Goal: Transaction & Acquisition: Purchase product/service

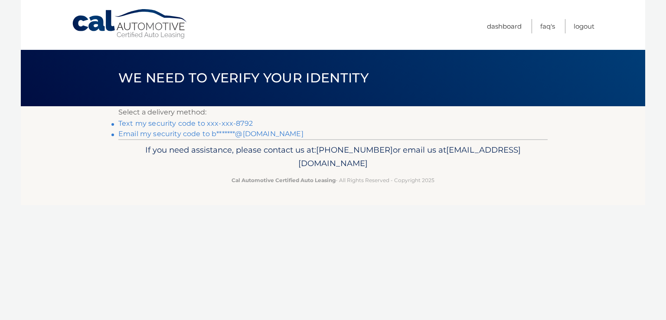
click at [243, 124] on link "Text my security code to xxx-xxx-8792" at bounding box center [185, 123] width 134 height 8
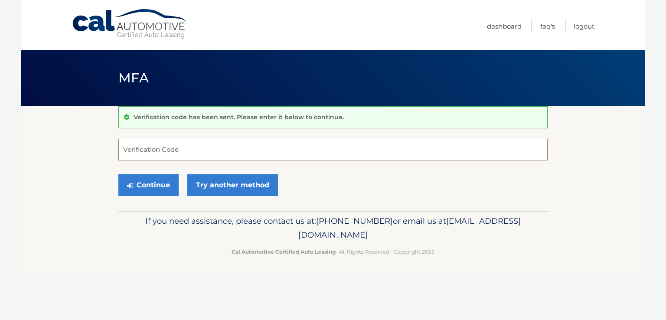
click at [225, 152] on input "Verification Code" at bounding box center [333, 150] width 430 height 22
click at [149, 154] on input "Verification Code" at bounding box center [333, 150] width 430 height 22
type input "302053"
click at [118, 174] on button "Continue" at bounding box center [148, 185] width 60 height 22
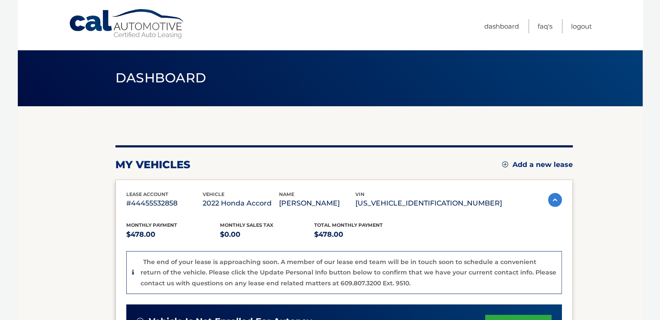
click at [606, 250] on section "my vehicles Add a new lease lease account #44455532858 vehicle 2022 Honda Accor…" at bounding box center [330, 309] width 625 height 407
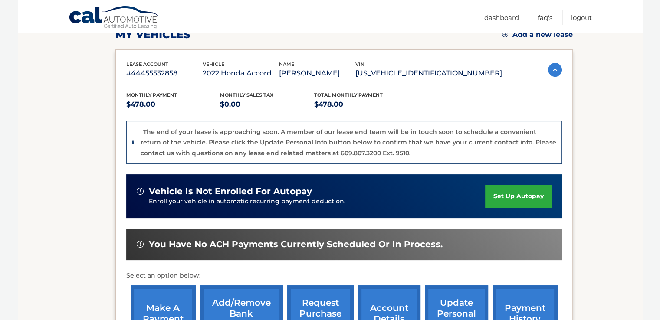
scroll to position [174, 0]
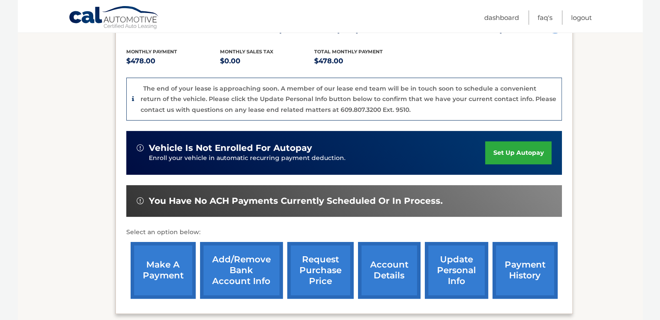
click at [162, 271] on link "make a payment" at bounding box center [163, 270] width 65 height 57
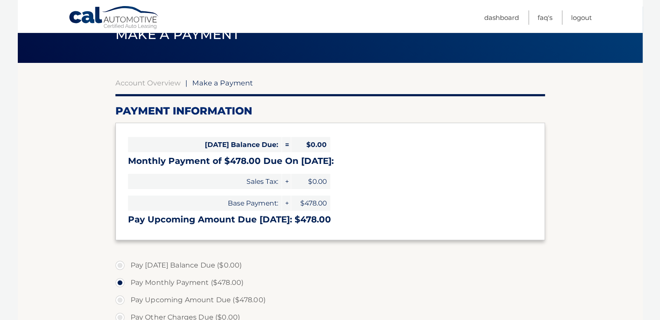
scroll to position [87, 0]
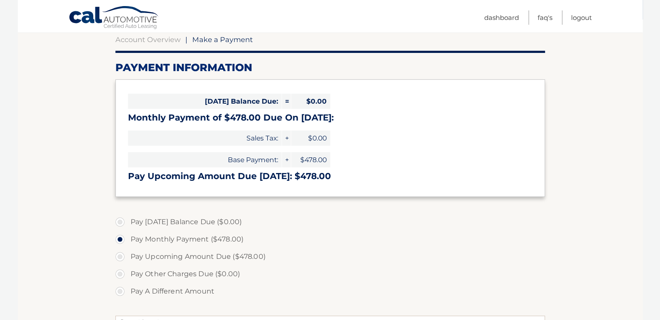
click at [346, 261] on label "Pay Upcoming Amount Due ($478.00)" at bounding box center [330, 256] width 430 height 17
click at [128, 261] on input "Pay Upcoming Amount Due ($478.00)" at bounding box center [123, 255] width 9 height 14
radio input "true"
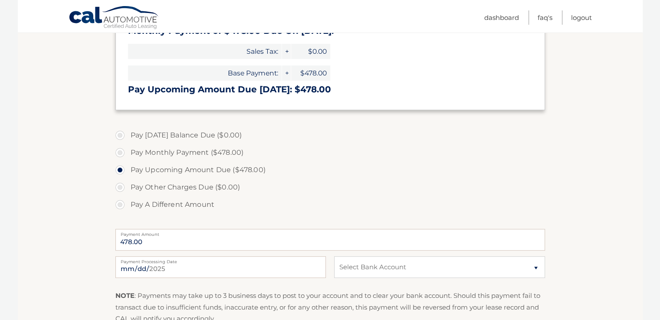
scroll to position [260, 0]
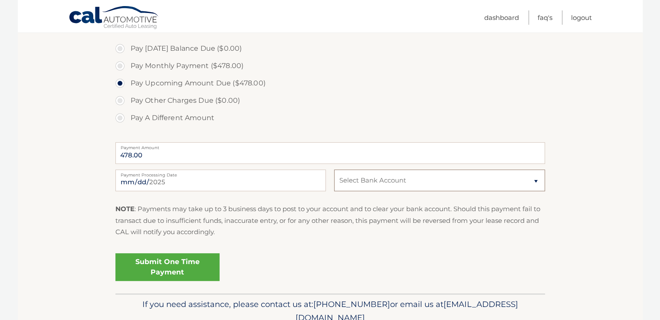
click at [363, 183] on select "Select Bank Account Checking KEY BANK *****0503 Checking JPMORGAN CHASE BANK, N…" at bounding box center [439, 181] width 210 height 22
select select "ZmQzNWUxZjktZjk5MC00YzJiLThkMTAtNTFmYmZhN2JhODM5"
click at [334, 170] on select "Select Bank Account Checking KEY BANK *****0503 Checking JPMORGAN CHASE BANK, N…" at bounding box center [439, 181] width 210 height 22
click at [597, 190] on section "Account Overview | Make a Payment Payment Information Today's Balance Due: = $0…" at bounding box center [330, 70] width 625 height 448
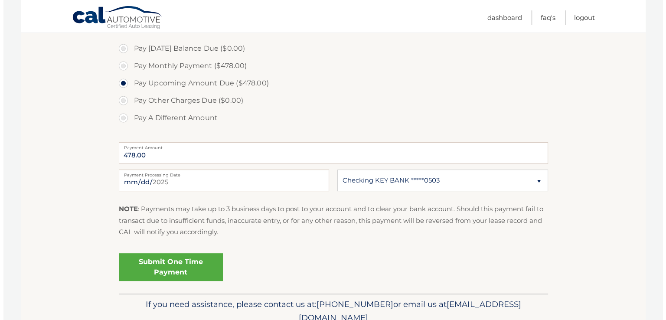
scroll to position [299, 0]
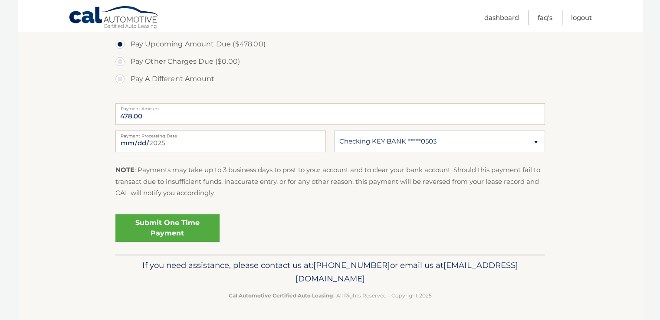
click at [184, 226] on link "Submit One Time Payment" at bounding box center [167, 228] width 104 height 28
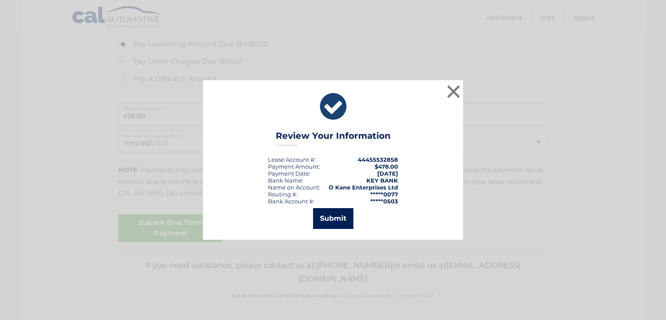
click at [330, 220] on button "Submit" at bounding box center [333, 218] width 40 height 21
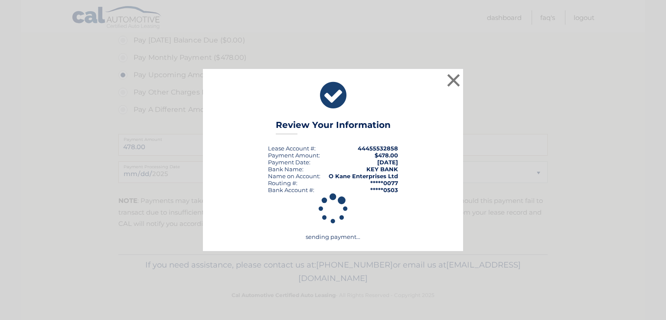
scroll to position [268, 0]
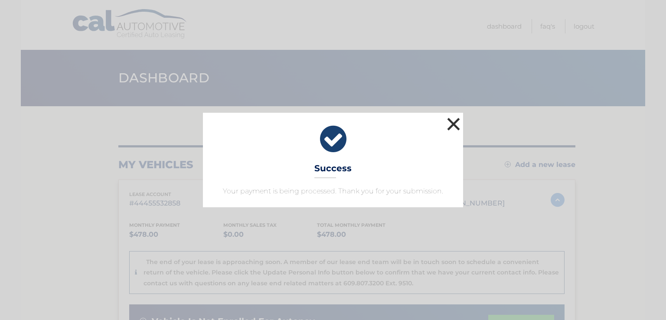
click at [447, 122] on button "×" at bounding box center [453, 123] width 17 height 17
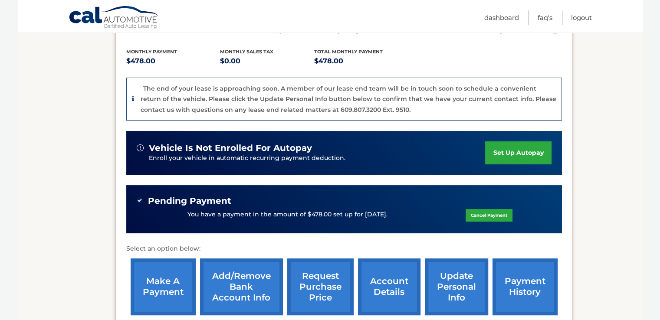
scroll to position [217, 0]
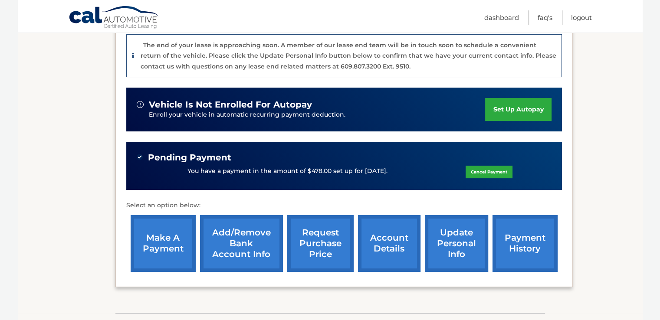
click at [524, 253] on link "payment history" at bounding box center [524, 243] width 65 height 57
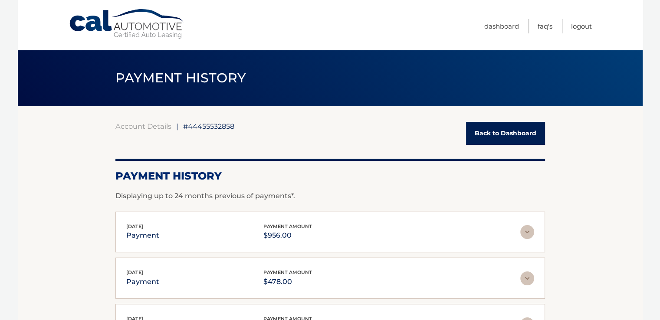
click at [519, 132] on link "Back to Dashboard" at bounding box center [505, 133] width 79 height 23
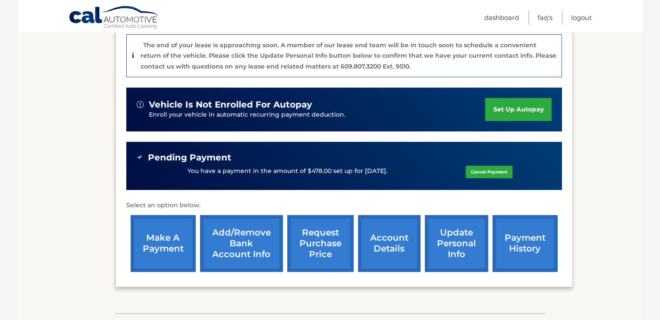
scroll to position [274, 0]
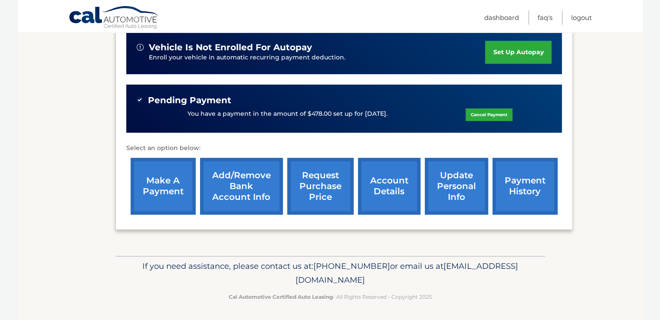
click at [387, 187] on link "account details" at bounding box center [389, 186] width 62 height 57
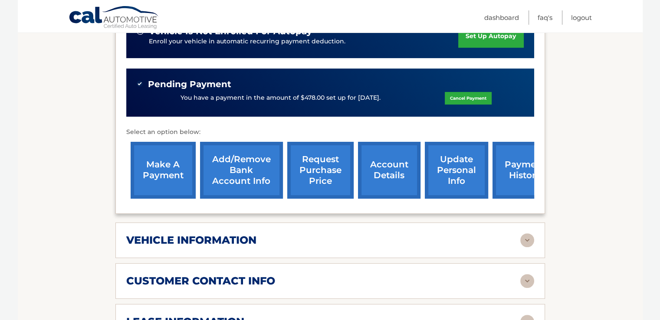
scroll to position [390, 0]
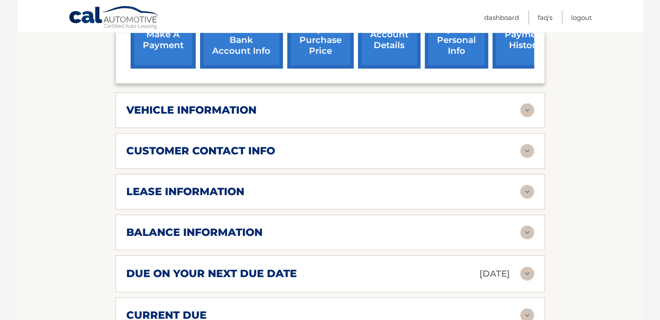
click at [528, 103] on img at bounding box center [527, 110] width 14 height 14
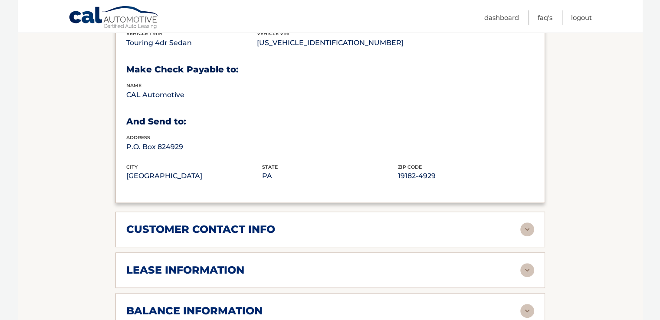
scroll to position [607, 0]
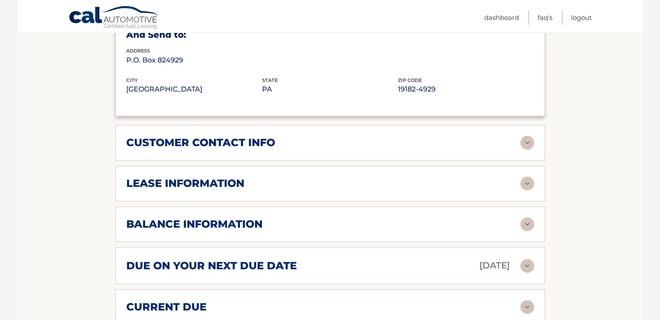
click at [528, 177] on img at bounding box center [527, 184] width 14 height 14
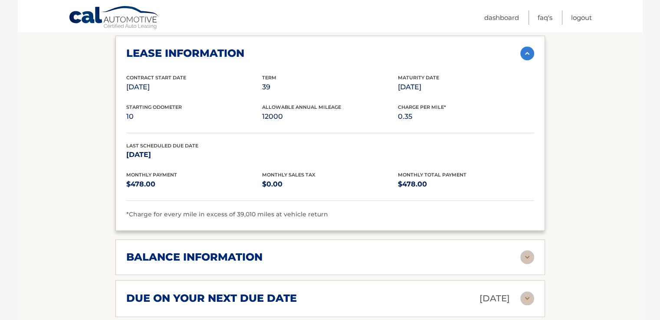
scroll to position [824, 0]
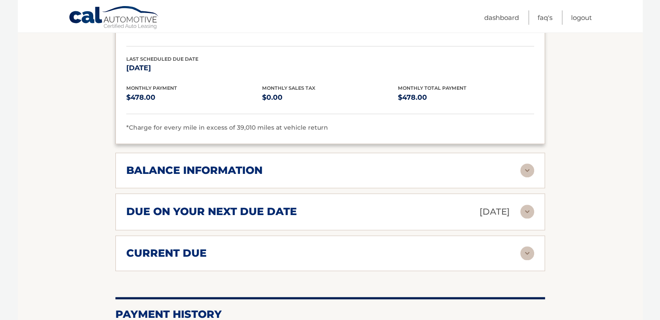
click at [527, 164] on img at bounding box center [527, 171] width 14 height 14
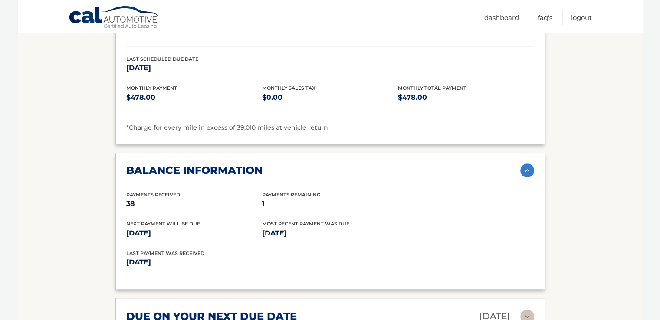
click at [524, 164] on img at bounding box center [527, 171] width 14 height 14
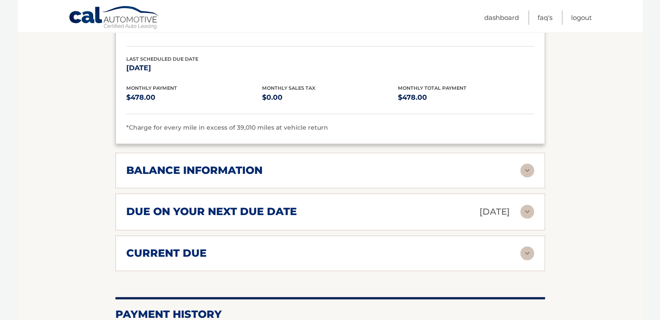
click at [532, 246] on img at bounding box center [527, 253] width 14 height 14
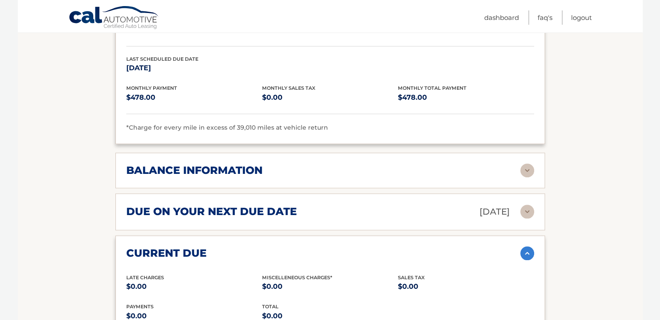
scroll to position [911, 0]
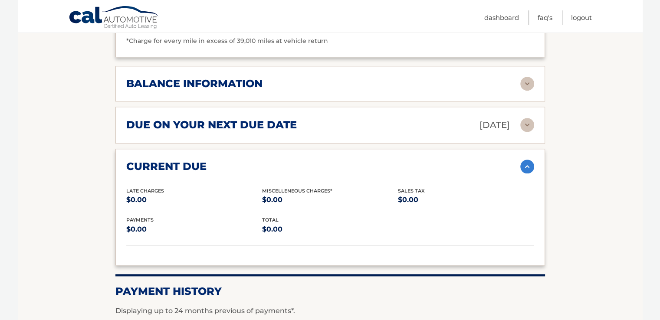
click at [529, 118] on img at bounding box center [527, 125] width 14 height 14
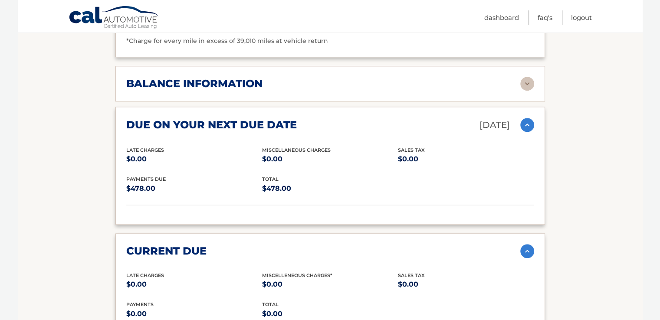
scroll to position [824, 0]
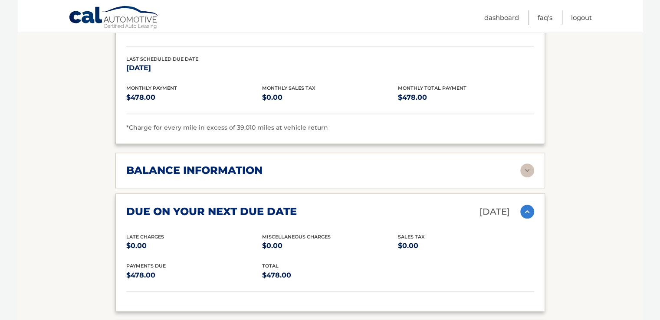
click at [526, 164] on img at bounding box center [527, 171] width 14 height 14
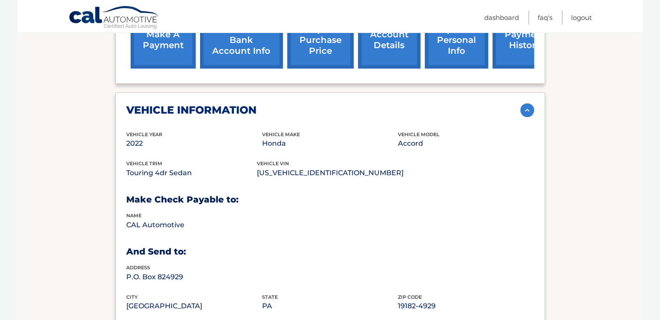
scroll to position [347, 0]
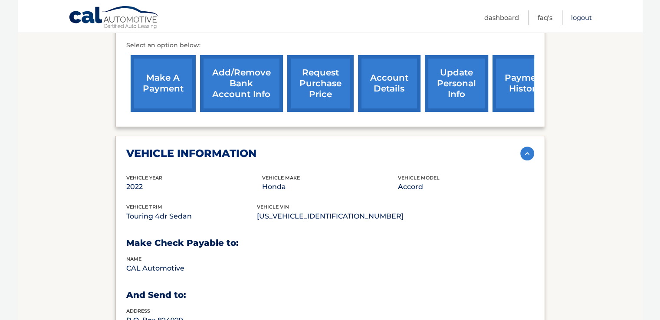
click at [575, 17] on link "Logout" at bounding box center [581, 17] width 21 height 14
